Goal: Information Seeking & Learning: Find specific fact

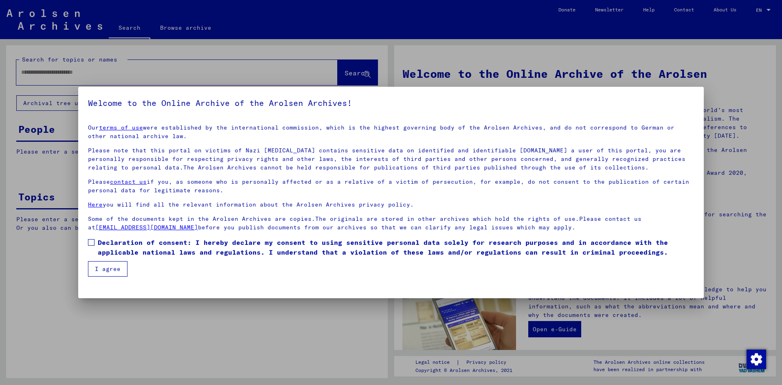
click at [130, 247] on span "Declaration of consent: I hereby declare my consent to using sensitive personal…" at bounding box center [396, 248] width 596 height 20
click at [116, 266] on button "I agree" at bounding box center [108, 268] width 40 height 15
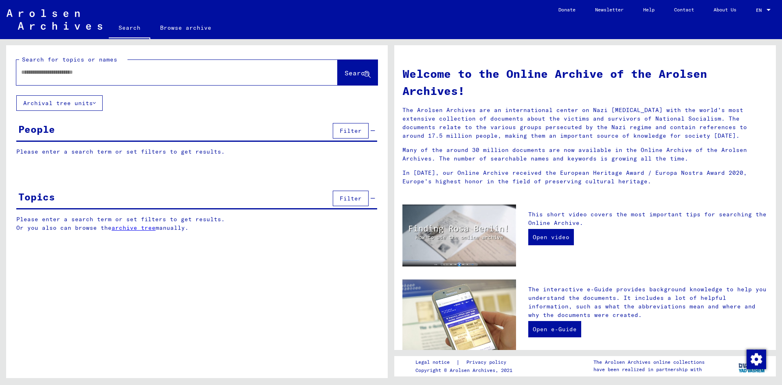
click at [49, 76] on input "text" at bounding box center [167, 72] width 292 height 9
type input "**********"
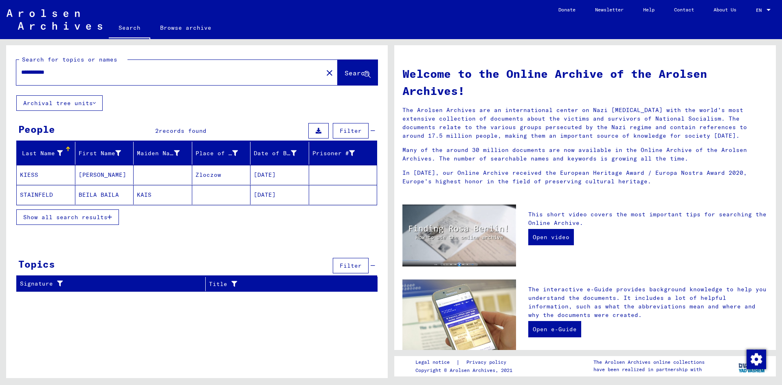
click at [159, 178] on mat-cell at bounding box center [163, 175] width 59 height 20
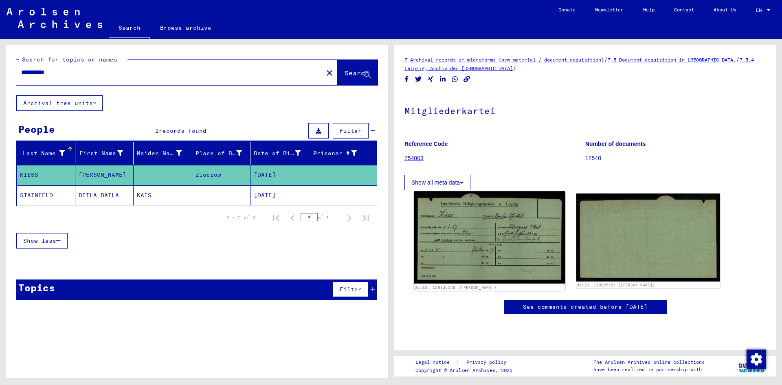
click at [464, 251] on img at bounding box center [489, 237] width 151 height 92
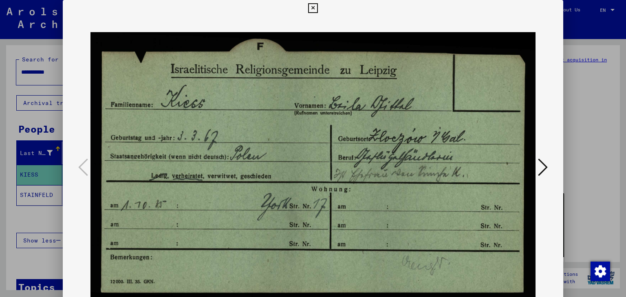
drag, startPoint x: 378, startPoint y: 14, endPoint x: 394, endPoint y: -3, distance: 23.3
click at [394, 0] on html "**********" at bounding box center [313, 148] width 626 height 297
click at [316, 9] on icon at bounding box center [312, 8] width 9 height 10
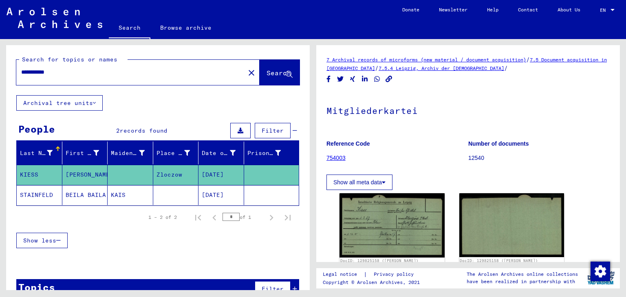
click at [403, 145] on p "Reference Code" at bounding box center [396, 144] width 141 height 9
click at [548, 154] on p "12540" at bounding box center [538, 158] width 141 height 9
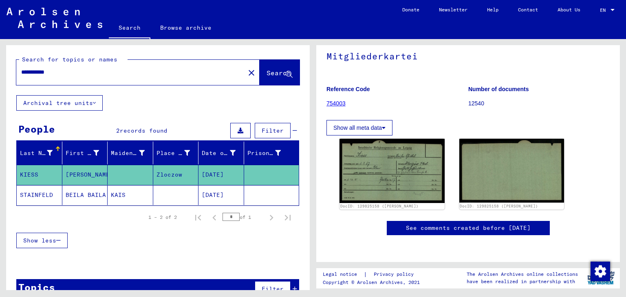
scroll to position [81, 0]
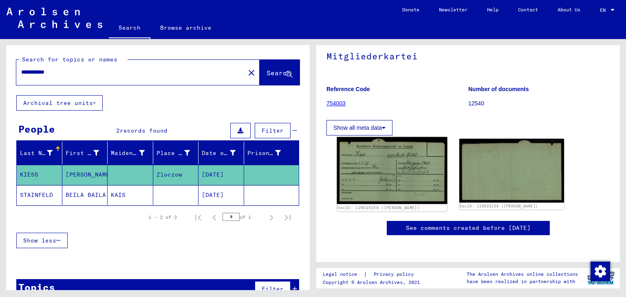
click at [364, 206] on link "DocID: 129825158 ([PERSON_NAME])" at bounding box center [378, 208] width 82 height 5
